Goal: Task Accomplishment & Management: Use online tool/utility

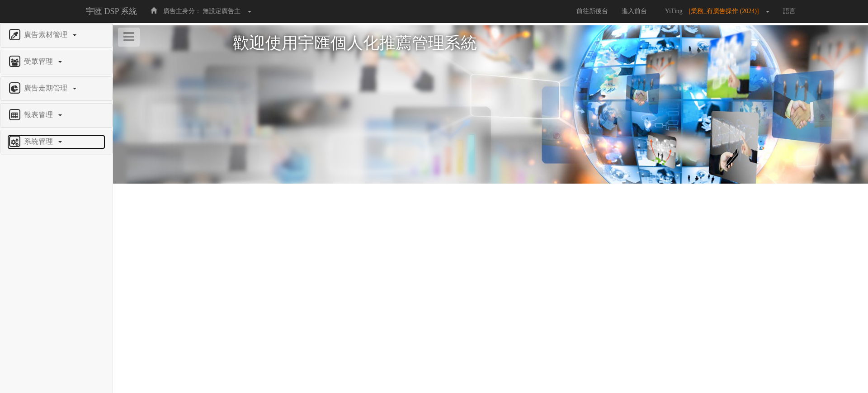
click at [32, 137] on span "系統管理" at bounding box center [40, 141] width 36 height 8
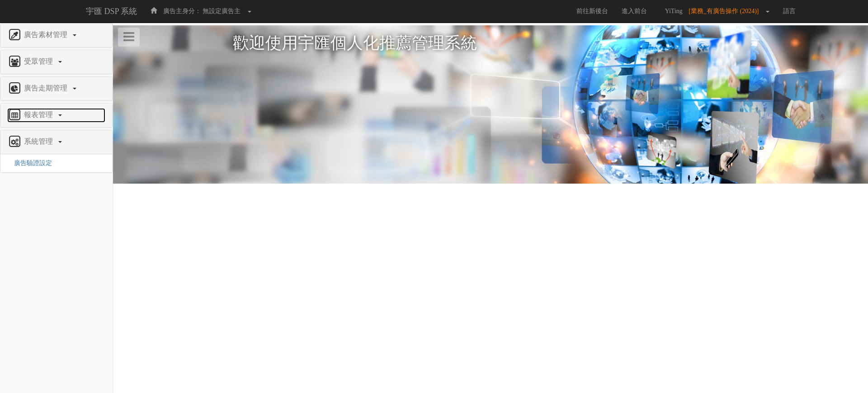
click at [38, 108] on link "報表管理" at bounding box center [56, 115] width 98 height 14
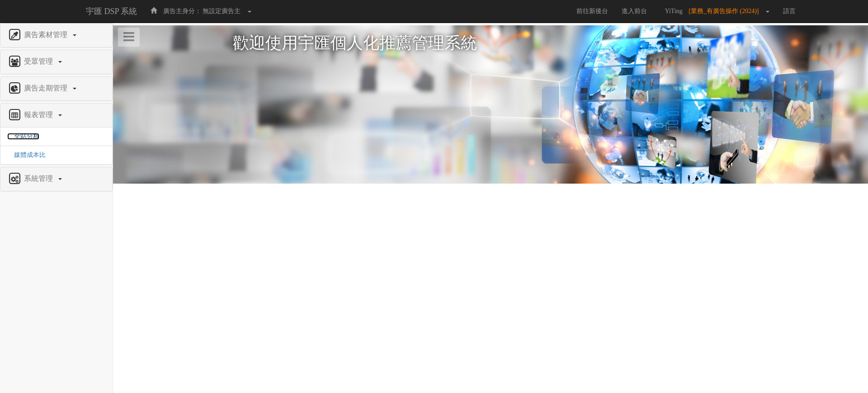
click at [31, 137] on span "全站分析" at bounding box center [23, 136] width 32 height 7
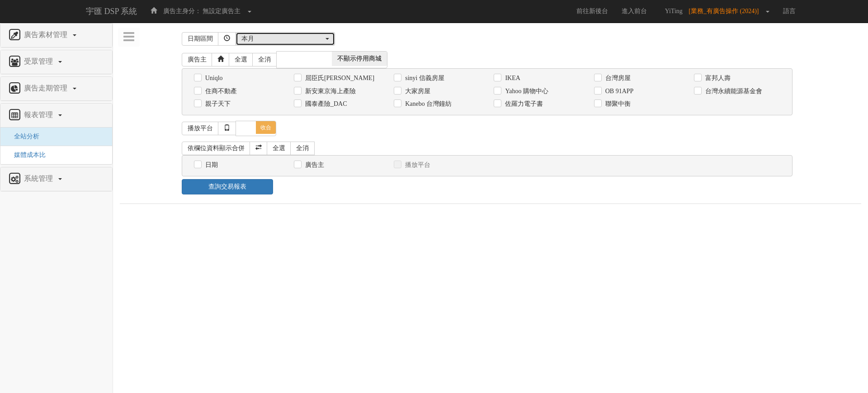
click at [268, 38] on div "本月" at bounding box center [283, 38] width 82 height 9
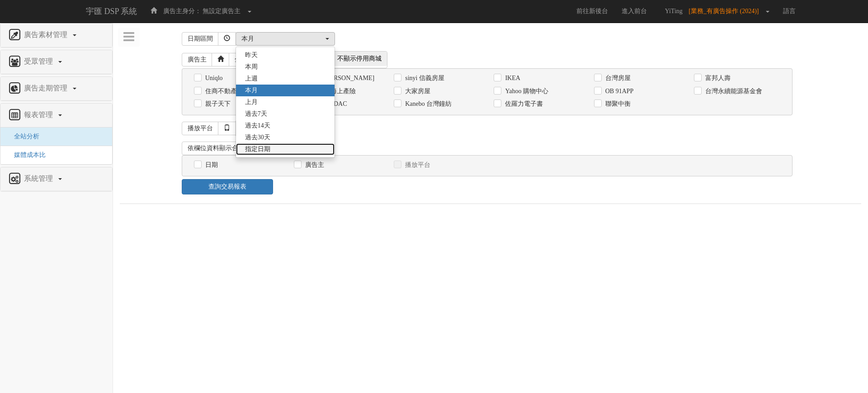
click at [273, 147] on link "指定日期" at bounding box center [285, 149] width 99 height 12
select select "Custom"
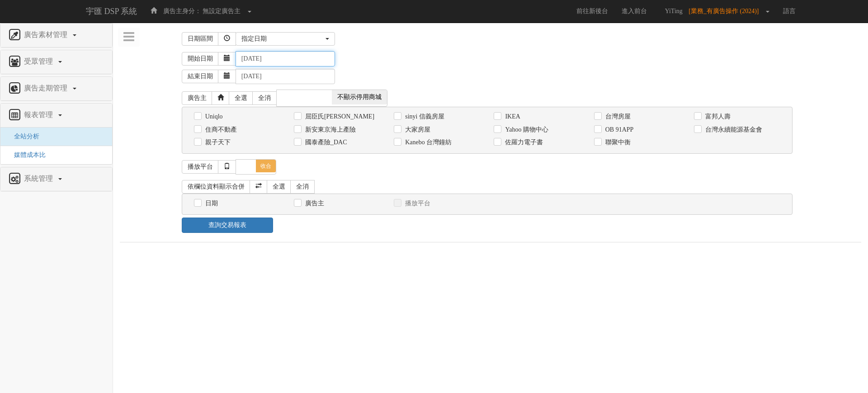
click at [264, 59] on input "[DATE]" at bounding box center [285, 58] width 99 height 15
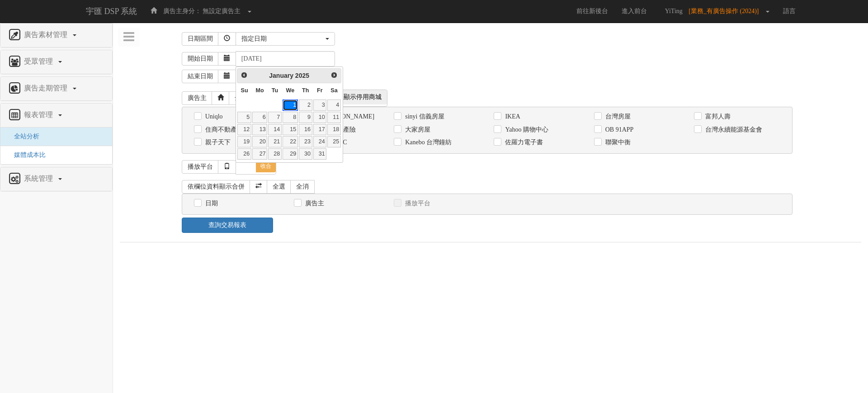
click at [291, 103] on link "1" at bounding box center [290, 104] width 15 height 11
type input "[DATE]"
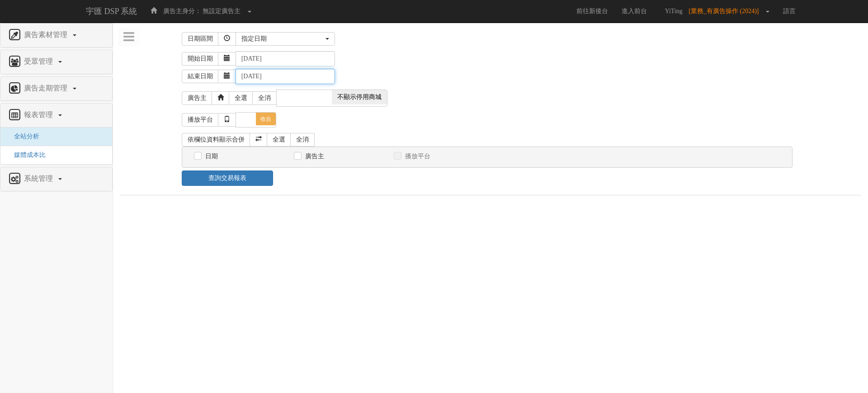
click at [284, 75] on input "[DATE]" at bounding box center [285, 76] width 99 height 15
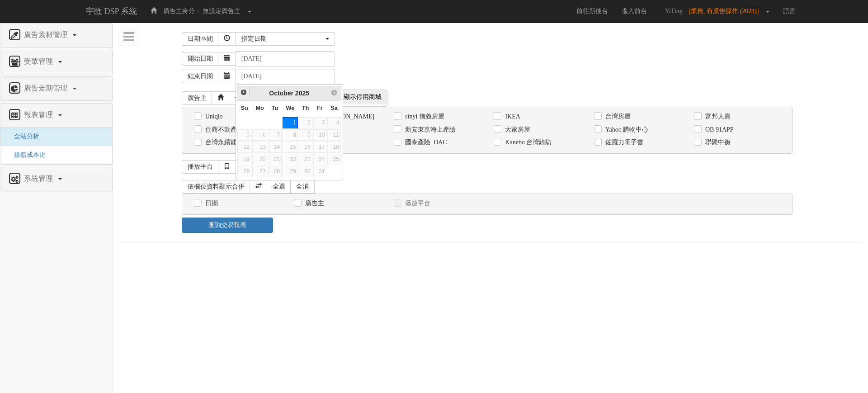
click at [243, 94] on span "Prev" at bounding box center [243, 92] width 7 height 7
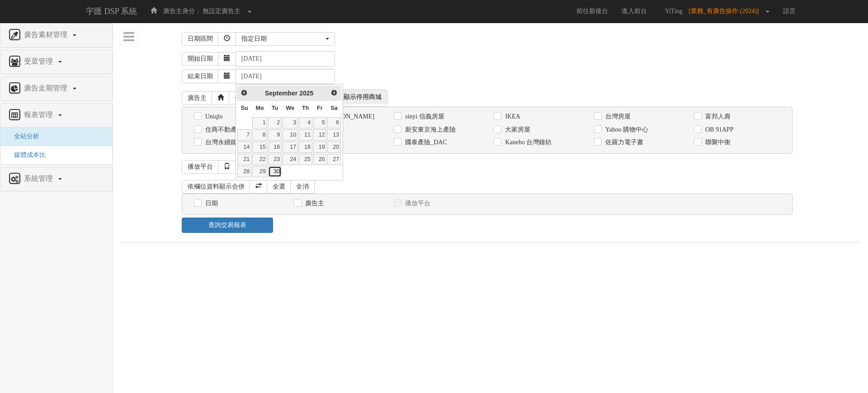
click at [276, 170] on link "30" at bounding box center [275, 171] width 14 height 11
type input "[DATE]"
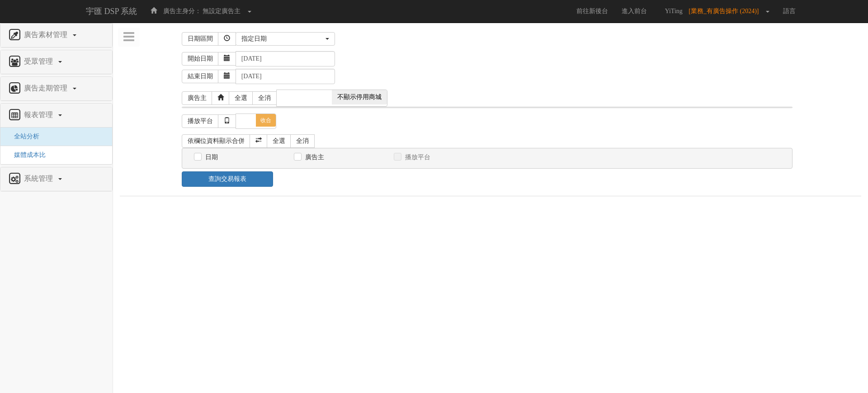
click at [473, 37] on div "[DATE] 本[PERSON_NAME] 本月 上月 過去7天 過去14天 過去30天 指定日期 指定日期 [DATE] 本[PERSON_NAME] 本月…" at bounding box center [518, 39] width 564 height 14
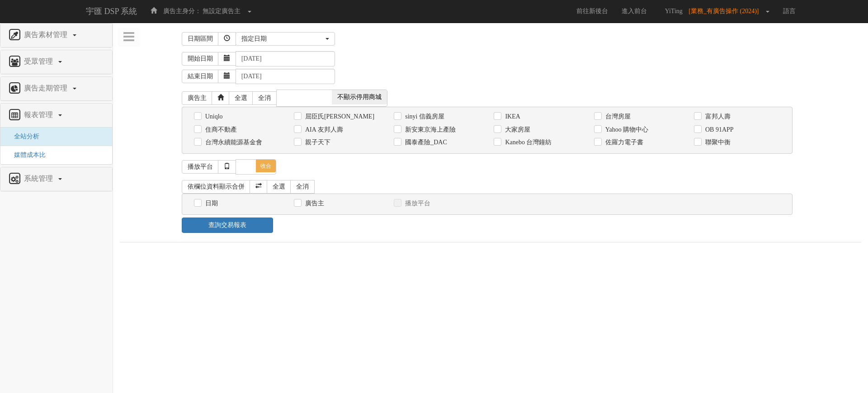
click at [221, 132] on label "住商不動產" at bounding box center [220, 129] width 34 height 9
click at [200, 132] on input "住商不動產" at bounding box center [197, 130] width 6 height 6
checkbox input "true"
click at [274, 186] on link "全選" at bounding box center [279, 187] width 24 height 14
checkbox input "true"
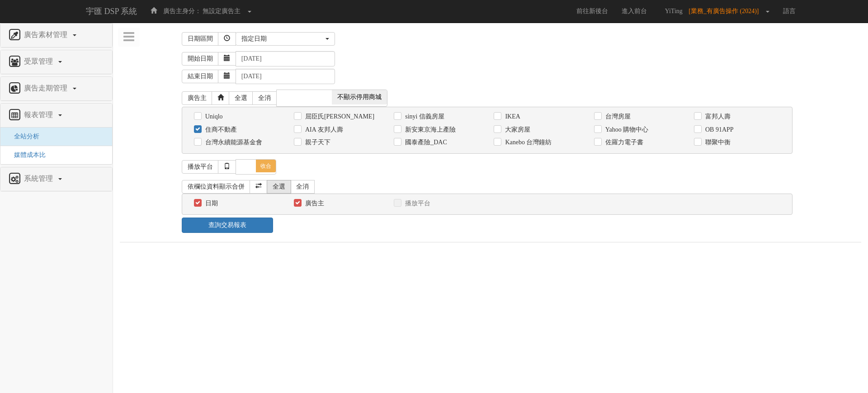
checkbox input "true"
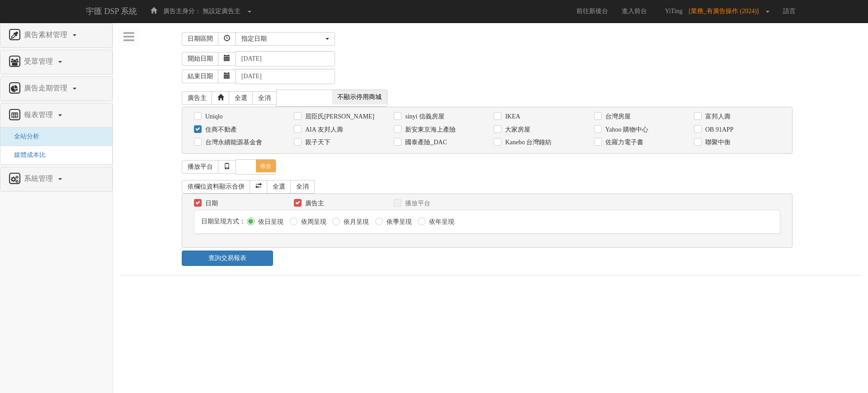
click at [360, 220] on label "依月呈現" at bounding box center [355, 222] width 28 height 9
click at [338, 220] on input "依月呈現" at bounding box center [335, 222] width 6 height 6
radio input "true"
click at [211, 257] on link "查詢交易報表" at bounding box center [228, 258] width 92 height 15
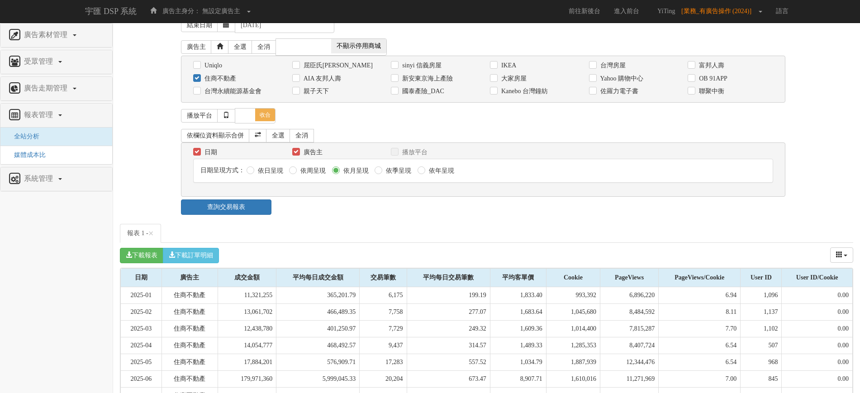
scroll to position [140, 0]
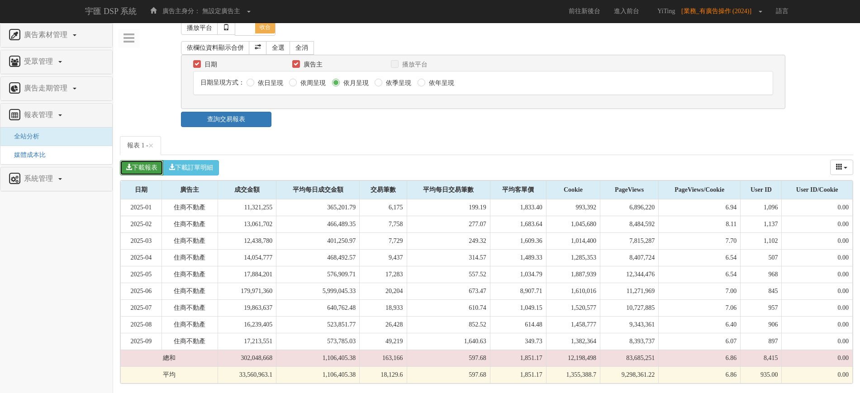
click at [135, 172] on button "下載報表" at bounding box center [141, 167] width 43 height 15
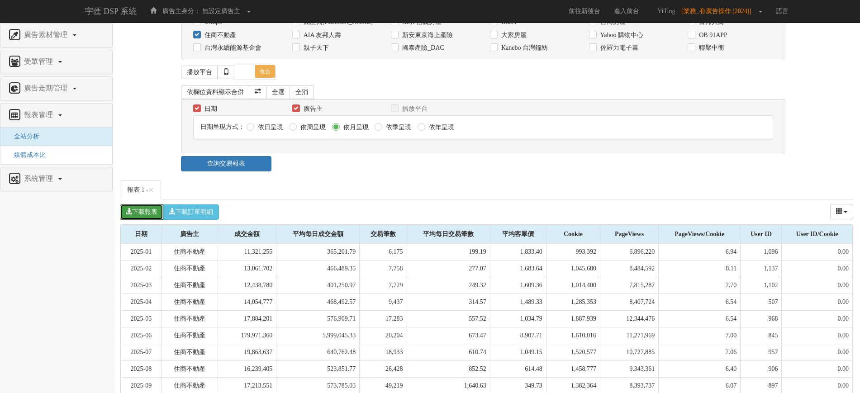
scroll to position [27, 0]
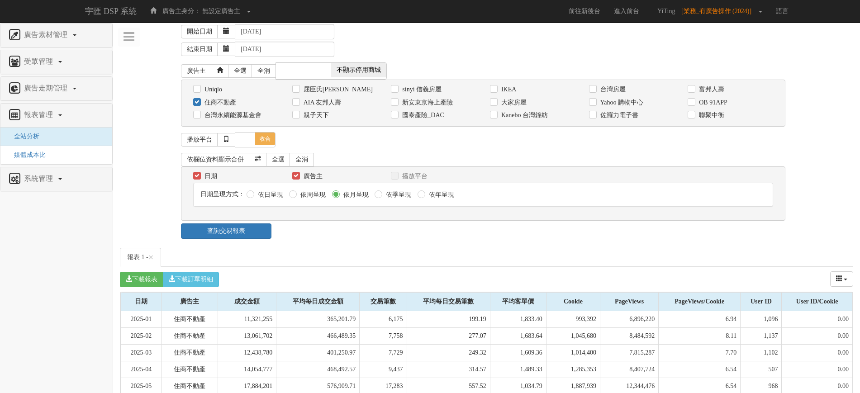
drag, startPoint x: 220, startPoint y: 103, endPoint x: 232, endPoint y: 102, distance: 11.3
click at [220, 103] on label "住商不動產" at bounding box center [219, 102] width 34 height 9
click at [199, 103] on input "住商不動產" at bounding box center [196, 102] width 6 height 6
checkbox input "false"
click at [512, 101] on label "大家房屋" at bounding box center [513, 102] width 28 height 9
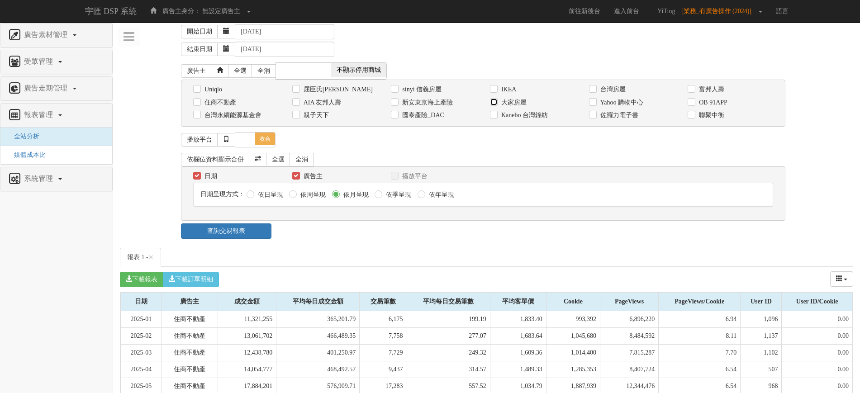
click at [496, 101] on input "大家房屋" at bounding box center [493, 102] width 6 height 6
checkbox input "true"
click at [260, 226] on link "查詢交易報表" at bounding box center [226, 230] width 90 height 15
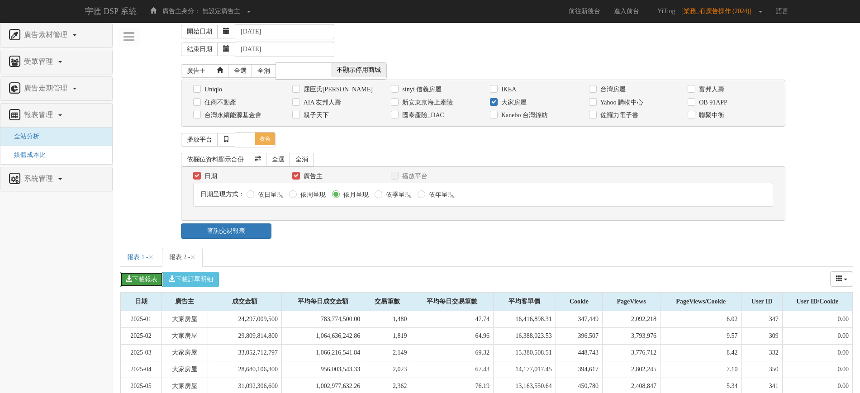
click at [128, 281] on icon "button" at bounding box center [129, 278] width 6 height 6
click at [151, 161] on div "日期區間 [DATE] 本[PERSON_NAME] 本月 上月 過去7天 過去14天 過去30天 指定日期 指定日期 [DATE] 本[PERSON_NAM…" at bounding box center [486, 120] width 733 height 237
